Goal: Use online tool/utility

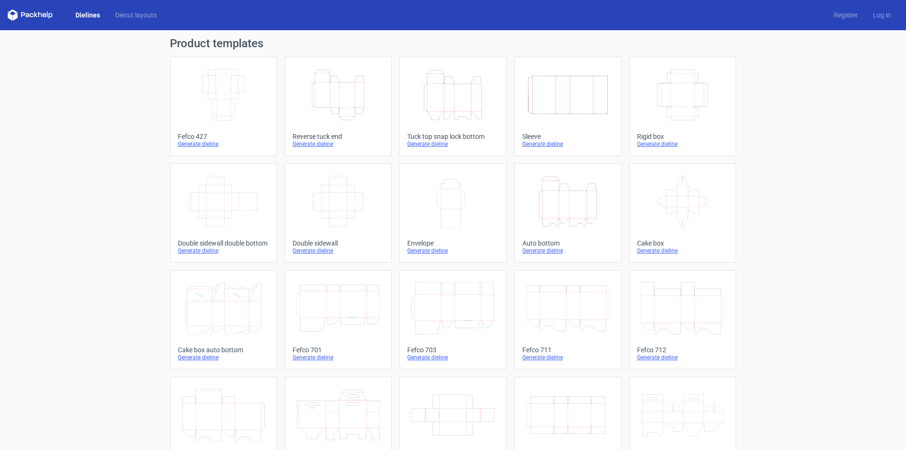
click at [548, 204] on icon "Height Depth Width" at bounding box center [568, 201] width 84 height 53
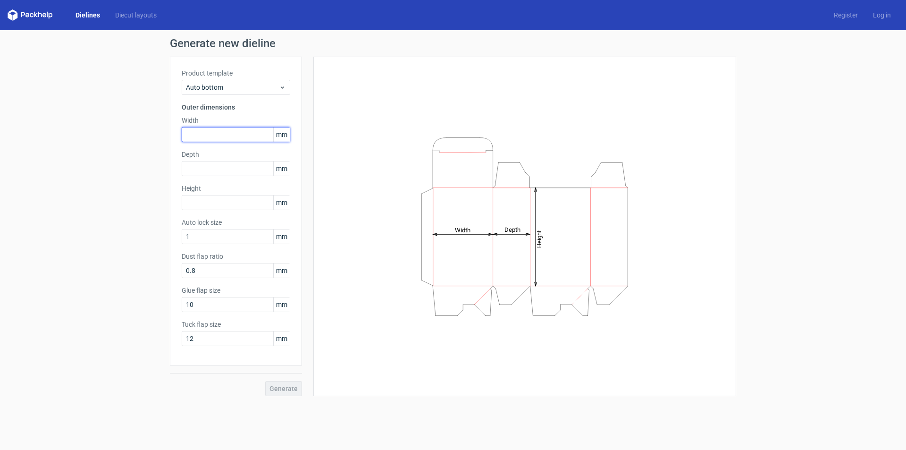
click at [240, 135] on input "text" at bounding box center [236, 134] width 109 height 15
type input "165"
type input "190"
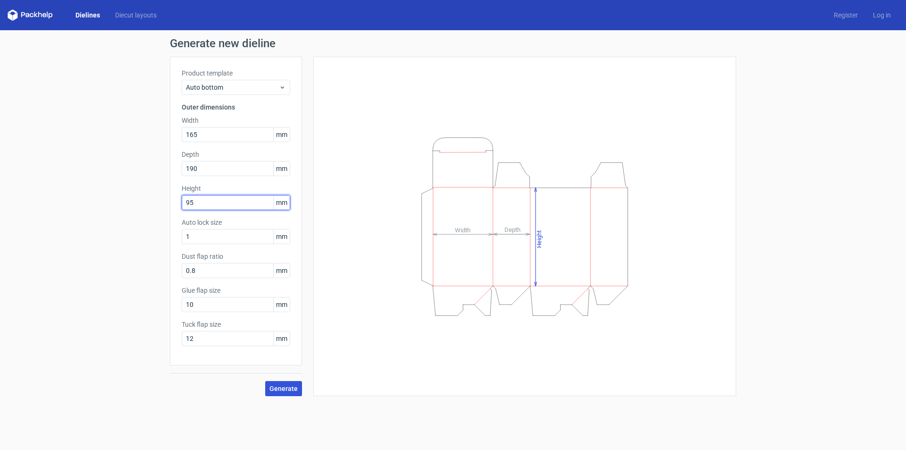
type input "95"
click at [278, 393] on button "Generate" at bounding box center [283, 388] width 37 height 15
